Goal: Information Seeking & Learning: Learn about a topic

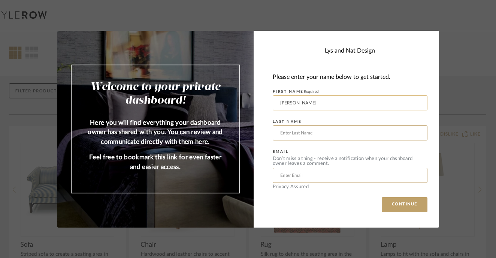
type input "[PERSON_NAME]"
type input "[EMAIL_ADDRESS][DOMAIN_NAME]"
click at [406, 205] on button "CONTINUE" at bounding box center [405, 204] width 46 height 15
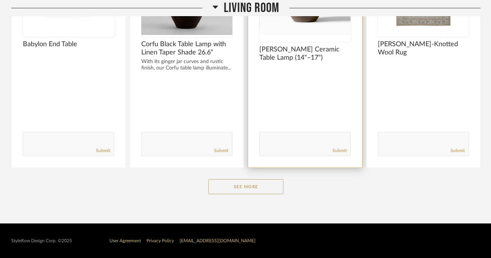
scroll to position [211, 0]
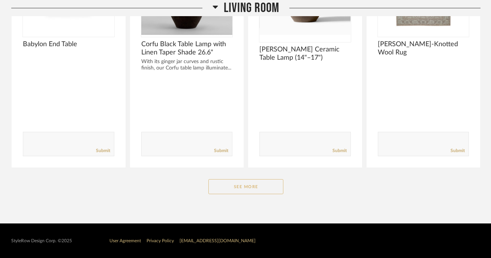
click at [263, 186] on button "See More" at bounding box center [245, 186] width 75 height 15
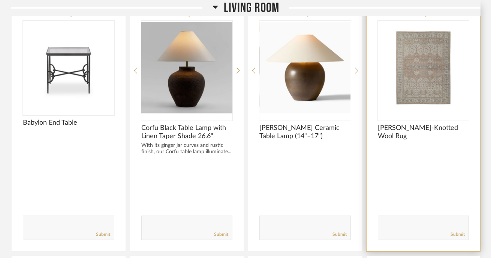
scroll to position [133, 0]
click at [443, 78] on img "0" at bounding box center [423, 67] width 91 height 94
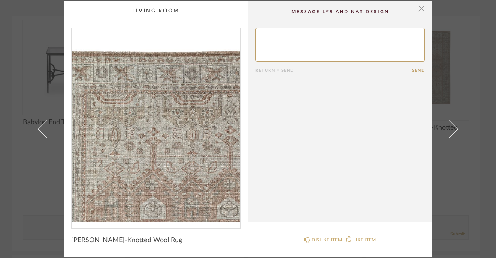
scroll to position [0, 0]
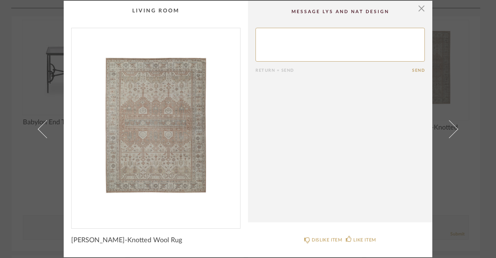
click at [489, 186] on div "× Return = Send Send Nicolette Hand-Knotted Wool Rug DISLIKE ITEM LIKE ITEM" at bounding box center [248, 129] width 496 height 258
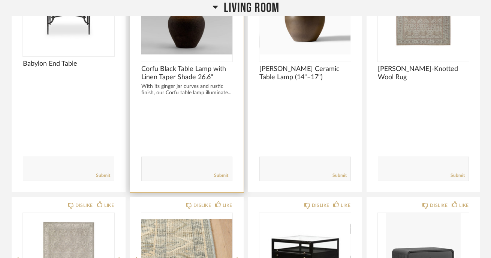
scroll to position [200, 0]
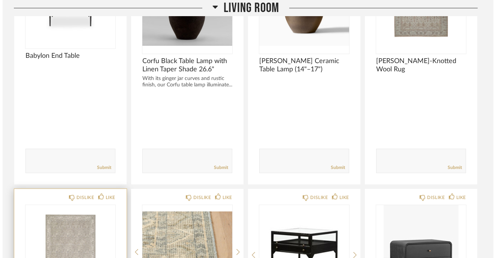
scroll to position [0, 0]
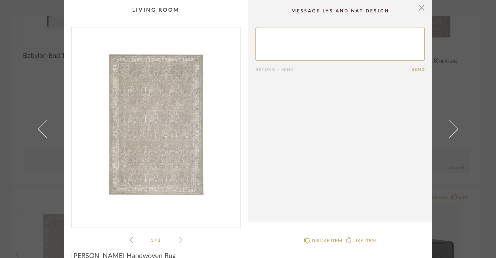
click at [145, 109] on img "0" at bounding box center [156, 124] width 169 height 194
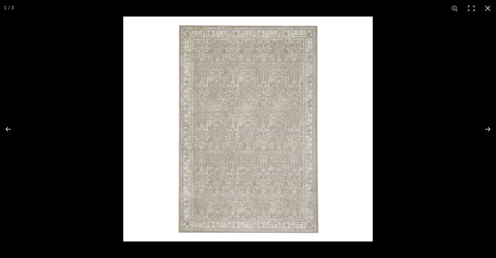
click at [253, 99] on img at bounding box center [248, 128] width 250 height 225
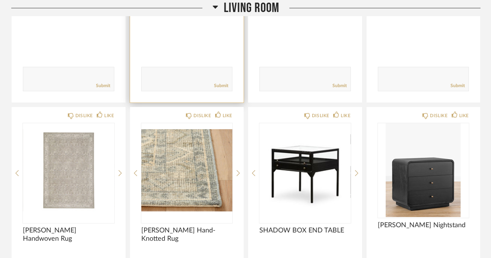
scroll to position [282, 0]
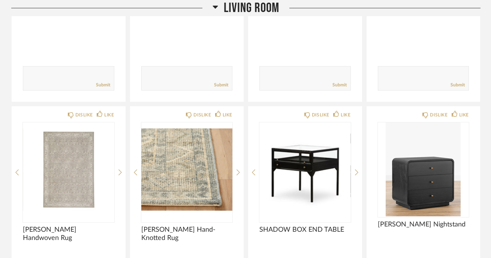
click at [6, 133] on div "Filter Items Category Tables (5) Seating (1) Rugs (3) Lighting (2) Designer Act…" at bounding box center [245, 219] width 491 height 842
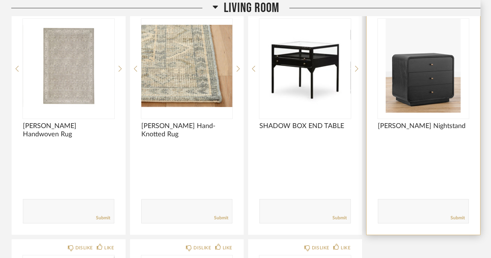
scroll to position [386, 0]
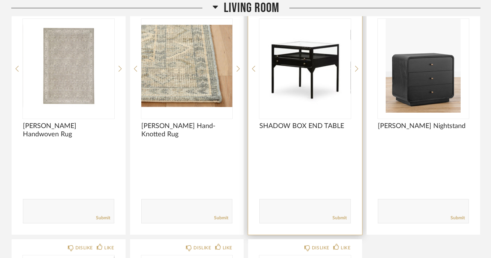
click at [339, 92] on img "0" at bounding box center [304, 66] width 91 height 94
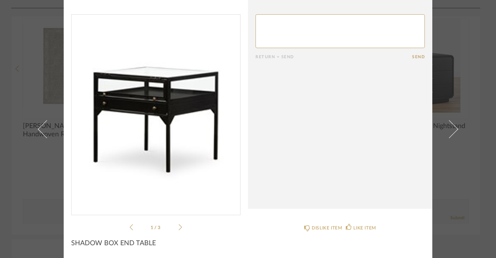
scroll to position [0, 0]
click at [179, 228] on icon at bounding box center [180, 226] width 3 height 7
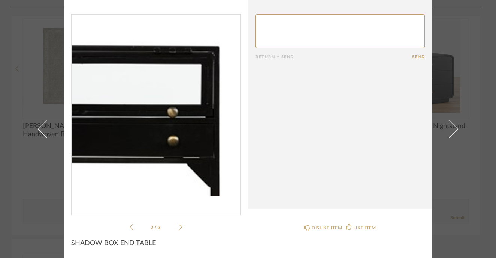
click at [179, 228] on icon at bounding box center [180, 226] width 3 height 7
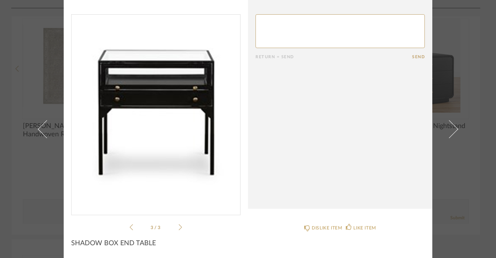
click at [179, 228] on icon at bounding box center [180, 226] width 3 height 7
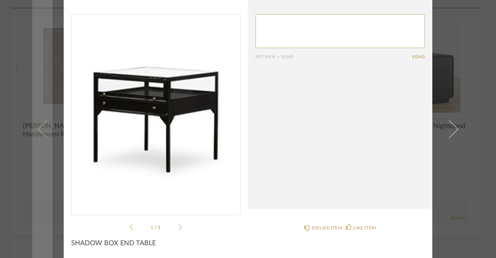
click at [43, 24] on link at bounding box center [42, 129] width 20 height 258
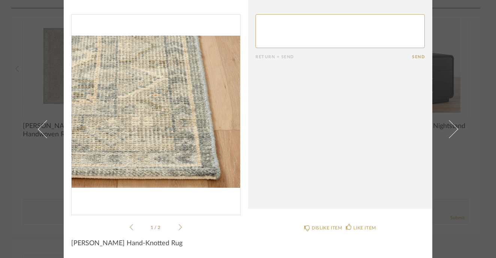
click at [179, 225] on icon at bounding box center [180, 226] width 3 height 7
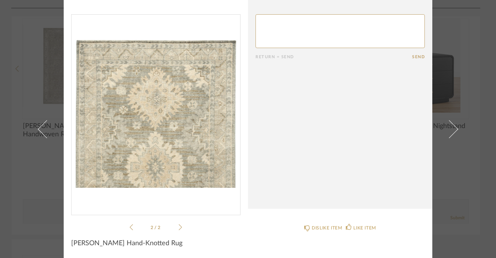
click at [55, 177] on div "× 2 / 2 Return = Send Send [PERSON_NAME] Hand-Knotted Rug DISLIKE ITEM LIKE ITEM" at bounding box center [248, 122] width 432 height 270
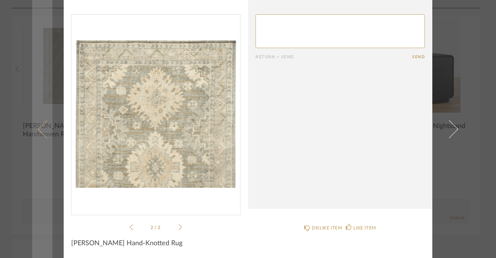
click at [41, 136] on link at bounding box center [42, 129] width 20 height 258
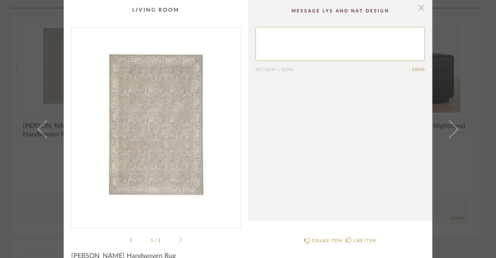
click at [421, 9] on span "button" at bounding box center [421, 7] width 15 height 15
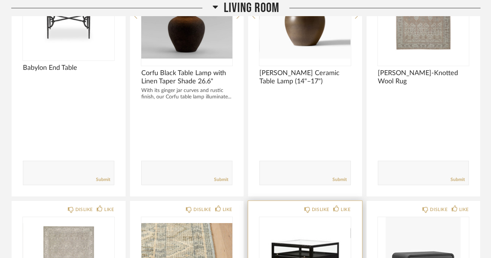
scroll to position [106, 0]
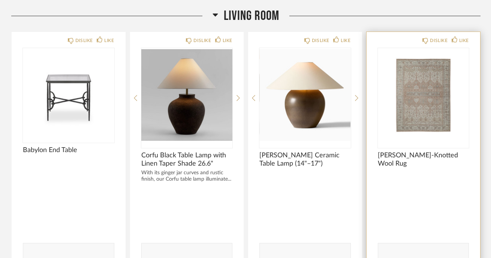
click at [446, 116] on img "0" at bounding box center [423, 95] width 91 height 94
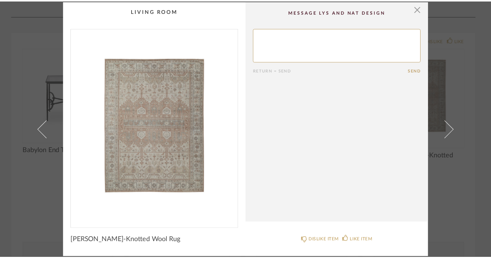
scroll to position [0, 0]
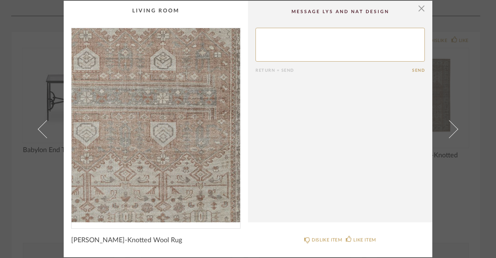
click at [163, 132] on img "0" at bounding box center [156, 125] width 169 height 194
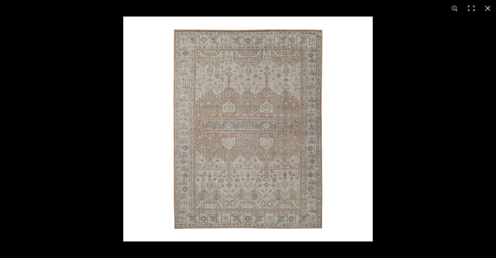
click at [272, 135] on img at bounding box center [248, 128] width 250 height 225
